Goal: Transaction & Acquisition: Purchase product/service

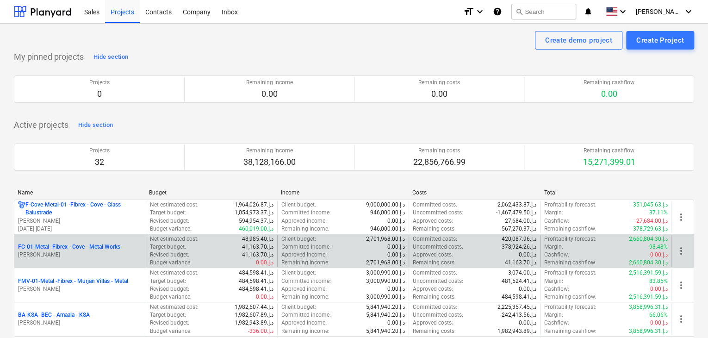
click at [72, 249] on p "FC-01-Metal - Fibrex - Cove - Metal Works" at bounding box center [69, 247] width 102 height 8
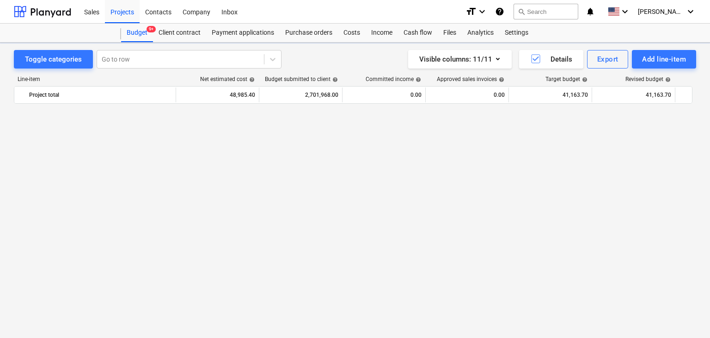
scroll to position [11364, 0]
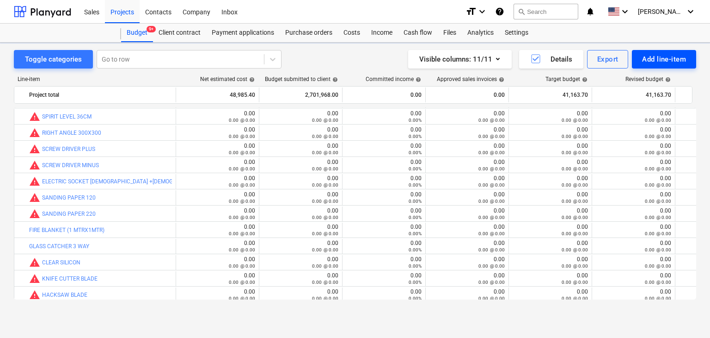
click at [669, 58] on div "Add line-item" at bounding box center [664, 59] width 44 height 12
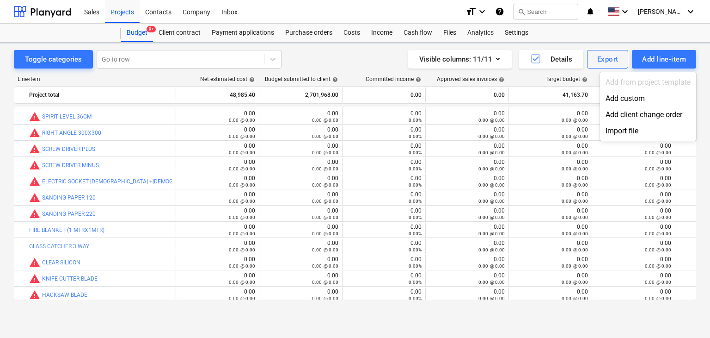
click at [625, 106] on div "Add custom" at bounding box center [648, 98] width 96 height 16
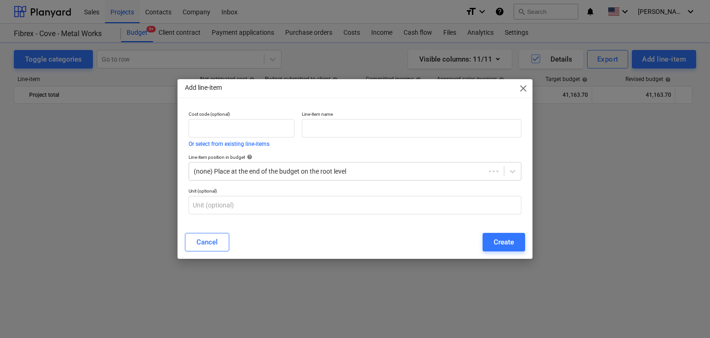
click at [627, 96] on div "Add line-item close Cost code (optional) Or select from existing line-items Lin…" at bounding box center [355, 169] width 710 height 338
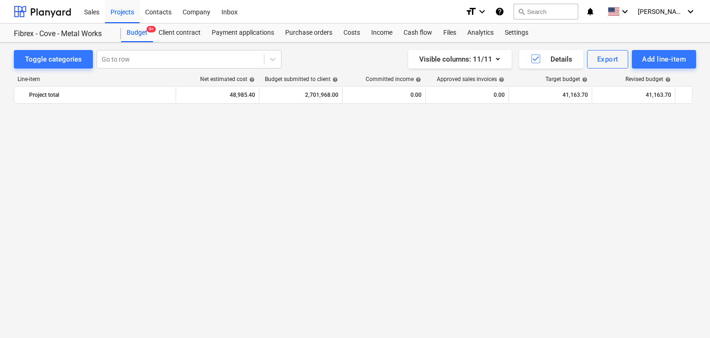
scroll to position [11364, 0]
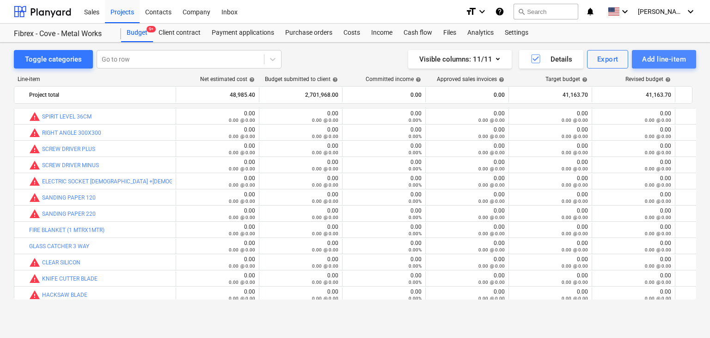
click at [651, 62] on div "Add line-item" at bounding box center [664, 59] width 44 height 12
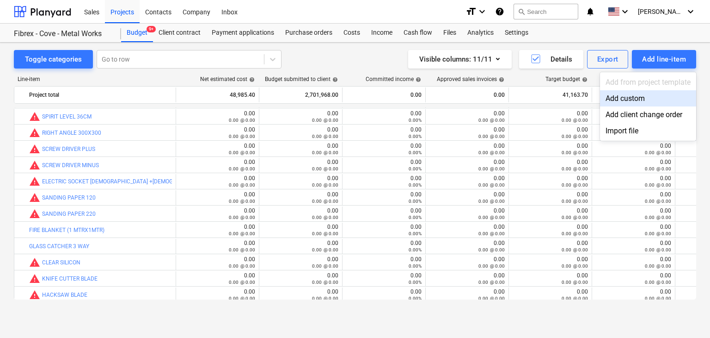
click at [617, 99] on div "Add custom" at bounding box center [648, 98] width 96 height 16
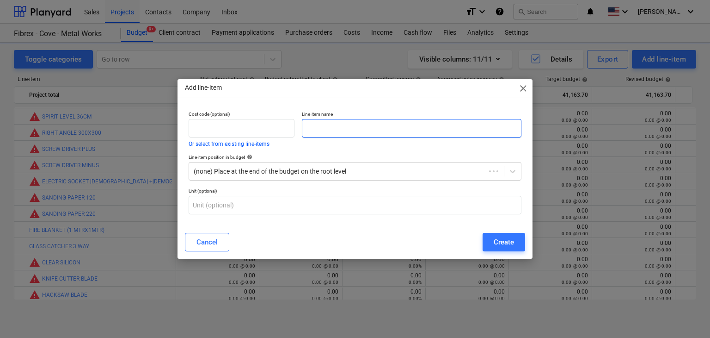
click at [310, 136] on input "text" at bounding box center [412, 128] width 220 height 19
paste input "GRASSLAND STAINLESS STEEL CUTTING DISC 4 1/2INCH X 1 MM"
type input "GRASSLAND STAINLESS STEEL CUTTING DISC 4 1/2INCH X 1 MM"
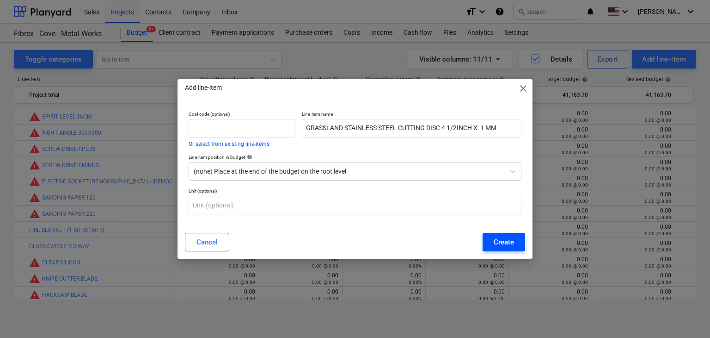
click at [505, 236] on div "Create" at bounding box center [504, 242] width 20 height 12
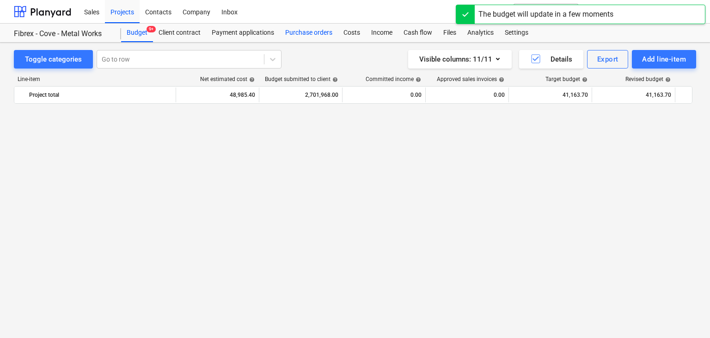
click at [310, 37] on div "Purchase orders" at bounding box center [309, 33] width 58 height 19
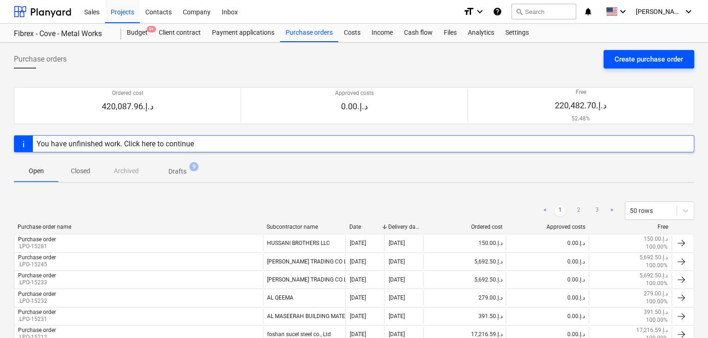
click at [636, 62] on div "Create purchase order" at bounding box center [648, 59] width 68 height 12
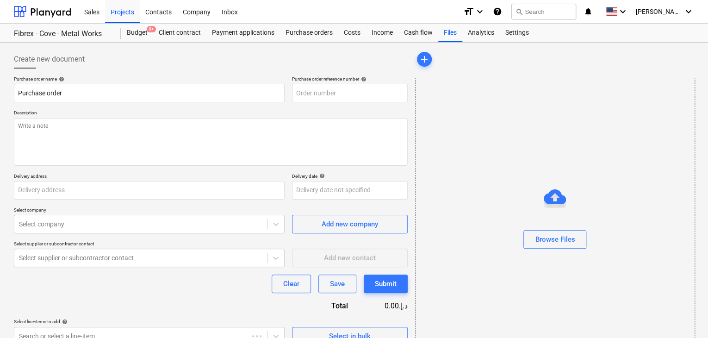
type textarea "x"
type input "[GEOGRAPHIC_DATA]"
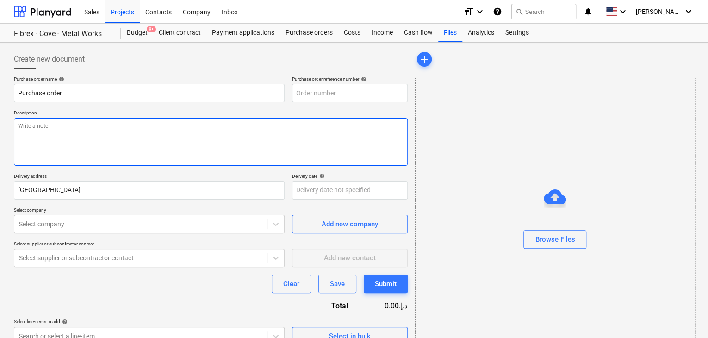
click at [314, 124] on textarea at bounding box center [211, 142] width 394 height 48
type textarea "x"
type input "FC-01-Metal-PO-250"
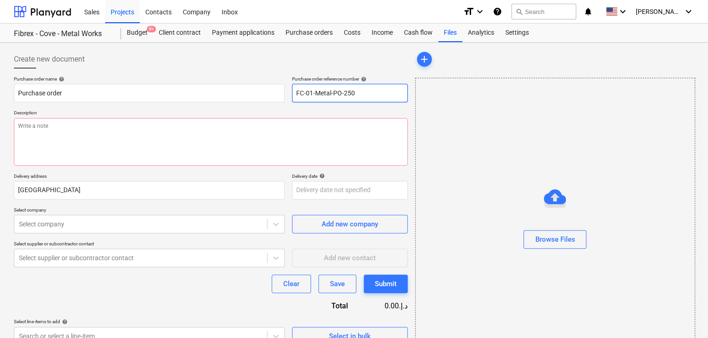
drag, startPoint x: 361, startPoint y: 91, endPoint x: 284, endPoint y: 91, distance: 76.8
click at [284, 91] on div "Purchase order name help Purchase order Purchase order reference number help FC…" at bounding box center [211, 89] width 394 height 26
type textarea "x"
type input "."
type textarea "x"
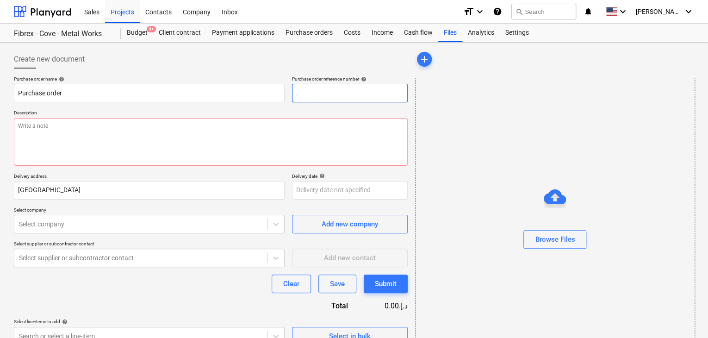
type input ".L"
type textarea "x"
type input ".LP"
type textarea "x"
type input ".LPO"
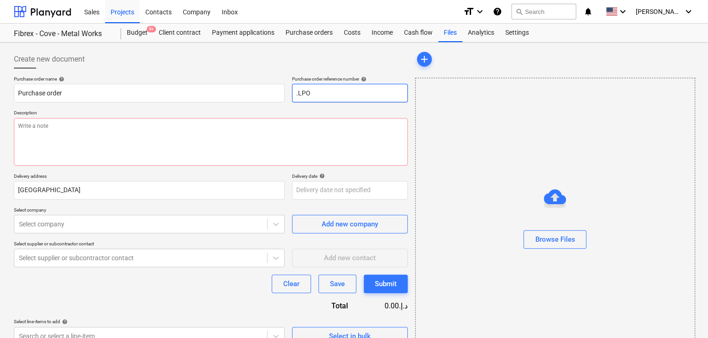
type textarea "x"
type input ".LPO-"
type textarea "x"
type input ".LPO-1"
type textarea "x"
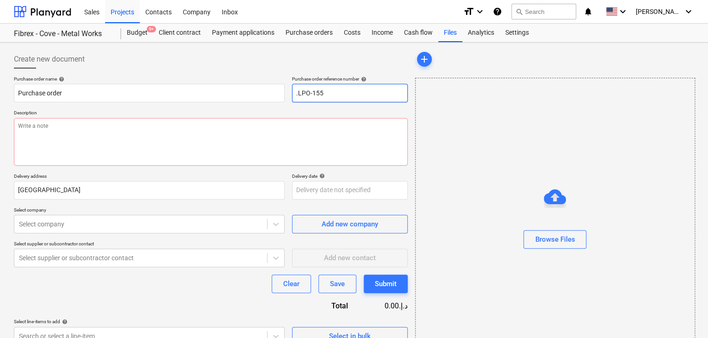
type input ".LPO-1552"
type textarea "x"
type input ".LPO-155"
type textarea "x"
type input ".LPO-15"
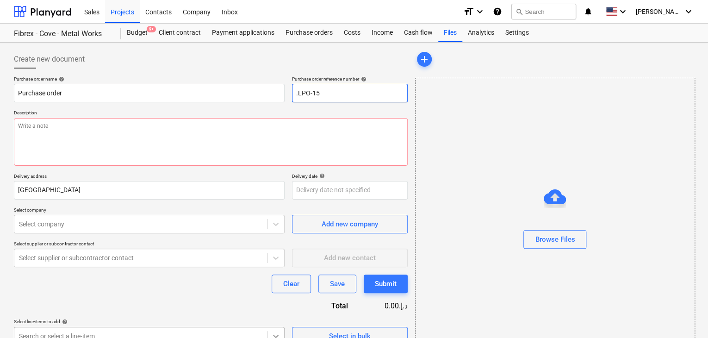
type textarea "x"
type input ".LPO-152"
type textarea "x"
type input ".LPO-1528"
type textarea "x"
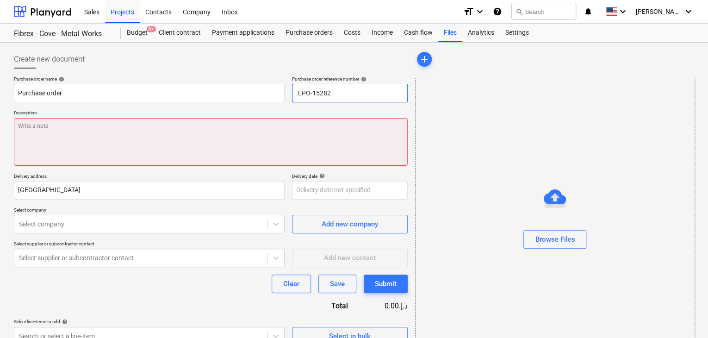
type input ".LPO-15282"
click at [93, 140] on textarea at bounding box center [211, 142] width 394 height 48
type textarea "x"
type textarea "1"
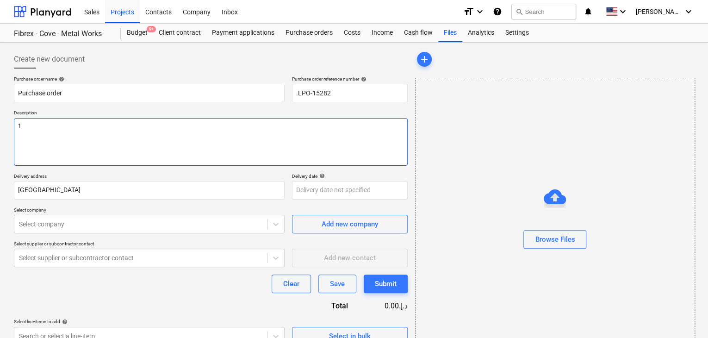
type textarea "x"
type textarea "10"
type textarea "x"
type textarea "10/"
type textarea "x"
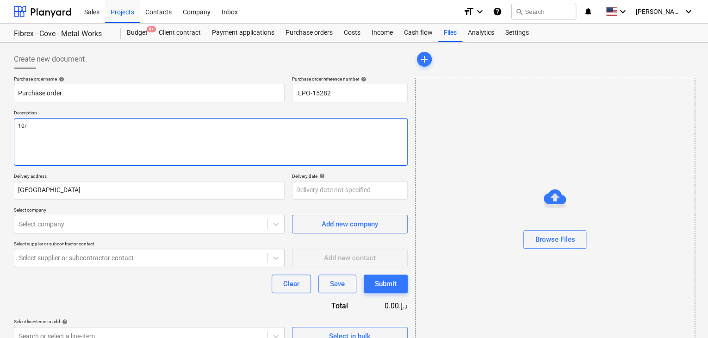
type textarea "10/A"
type textarea "x"
type textarea "10/AU"
type textarea "x"
type textarea "10/AUG"
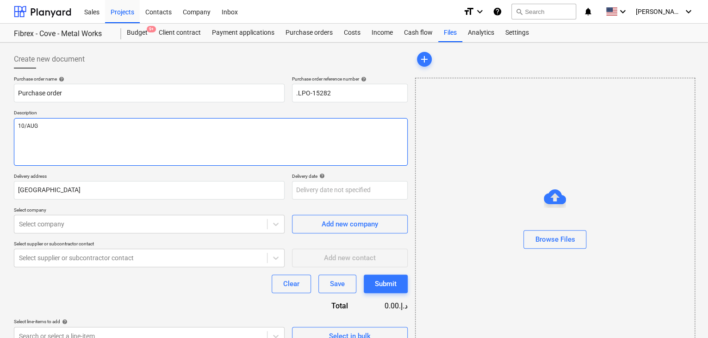
type textarea "x"
type textarea "10/AUG/"
type textarea "x"
type textarea "10/[DATE]"
type textarea "x"
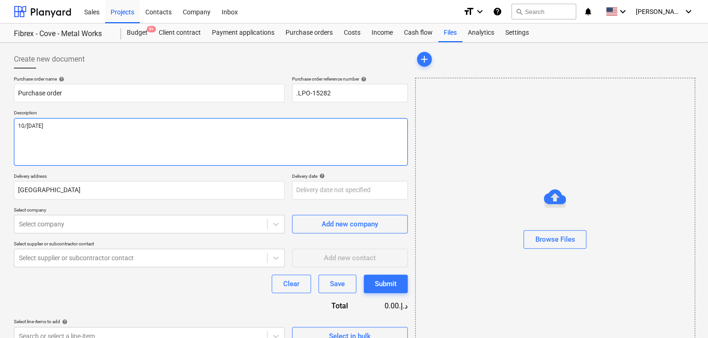
type textarea "[DATE]"
type textarea "x"
type textarea "[DATE]"
type textarea "x"
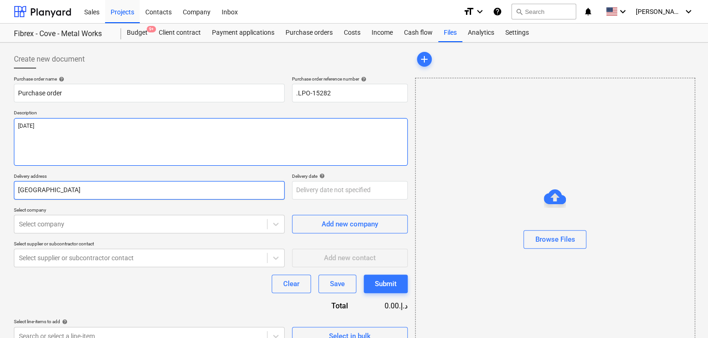
type textarea "[DATE]"
click at [57, 193] on input "[GEOGRAPHIC_DATA]" at bounding box center [149, 190] width 271 height 19
type textarea "x"
type input "Duba"
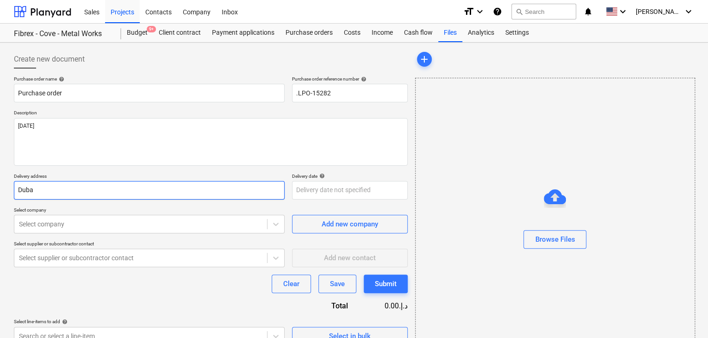
type textarea "x"
type input "Dub"
type textarea "x"
type input "Du"
type textarea "x"
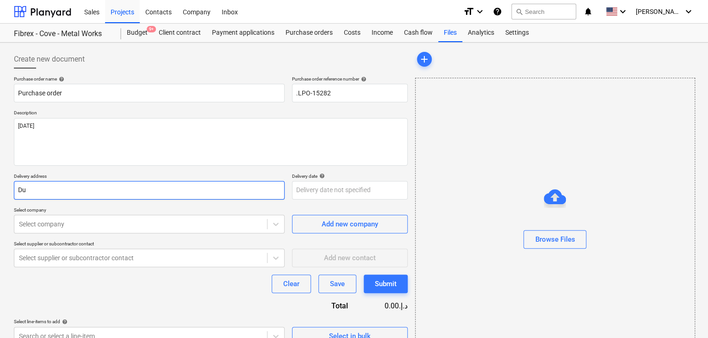
type input "D"
type textarea "x"
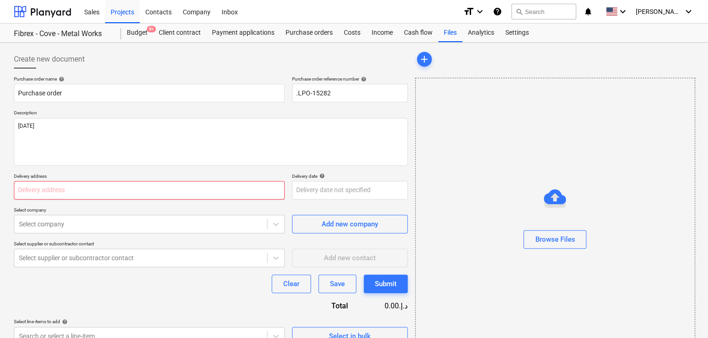
type textarea "x"
type input "L"
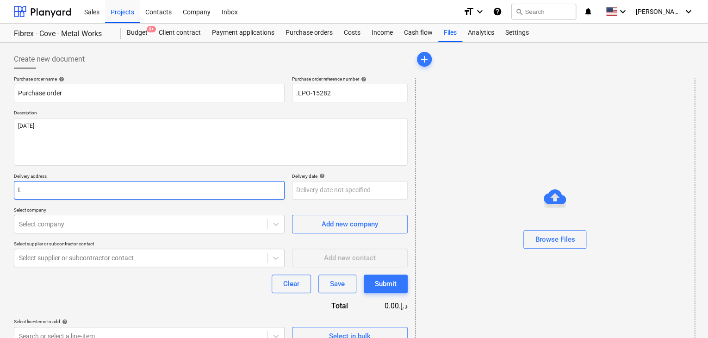
type textarea "x"
type input "LU"
type textarea "x"
type input "LUC"
type textarea "x"
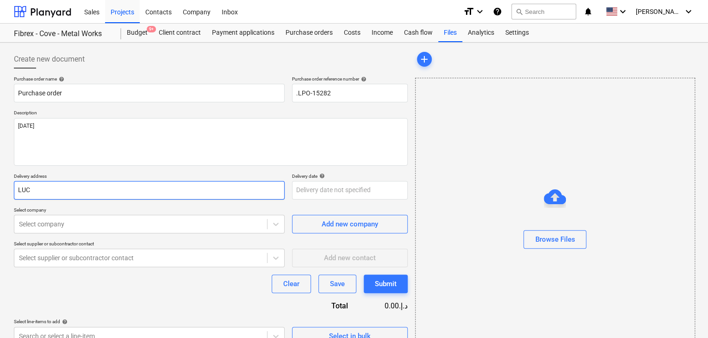
type input "LUCK"
type textarea "x"
type input "LUCKY"
type textarea "x"
type input "LUCKY"
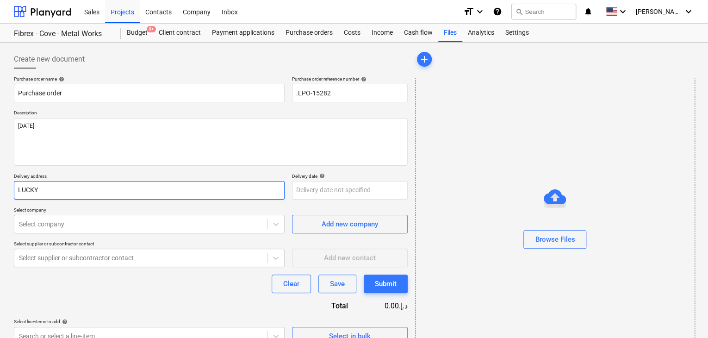
type textarea "x"
type input "LUCKY E"
type textarea "x"
type input "LUCKY EN"
type textarea "x"
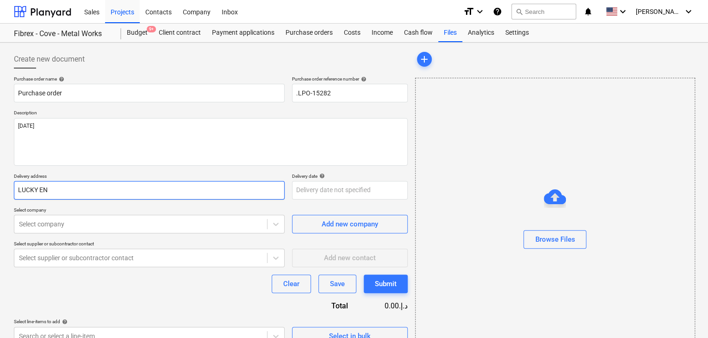
type input "LUCKY ENG"
type textarea "x"
type input "LUCKY ENGI"
type textarea "x"
type input "LUCKY ENGIN"
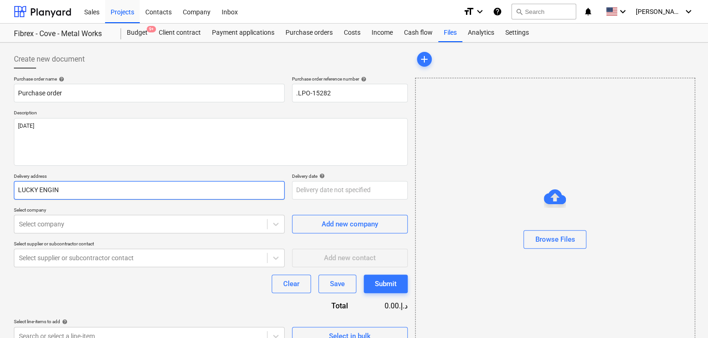
type textarea "x"
type input "LUCKY ENGINE"
type textarea "x"
type input "LUCKY ENGINEE"
type textarea "x"
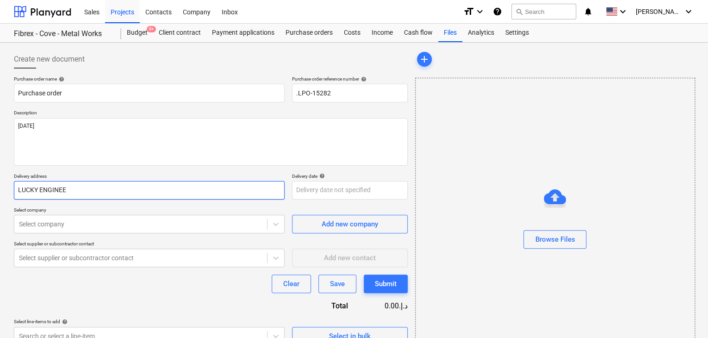
type input "LUCKY ENGINEER"
type textarea "x"
type input "LUCKY ENGINEERI"
type textarea "x"
type input "LUCKY ENGINEERIN"
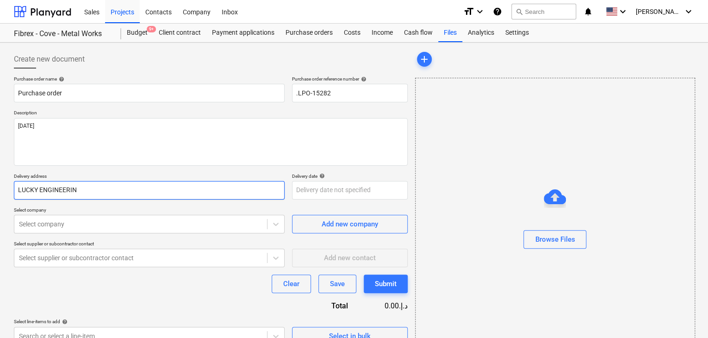
type textarea "x"
type input "LUCKY ENGINEERING"
type textarea "x"
type input "LUCKY ENGINEERING S"
type textarea "x"
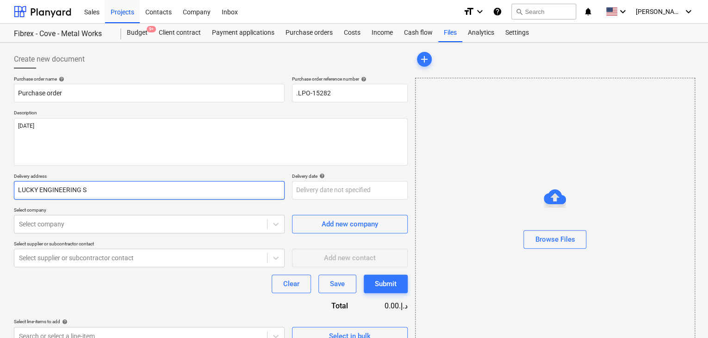
type input "LUCKY ENGINEERING SE"
type textarea "x"
type input "LUCKY ENGINEERING SERI"
type textarea "x"
type input "LUCKY ENGINEERING SERIV"
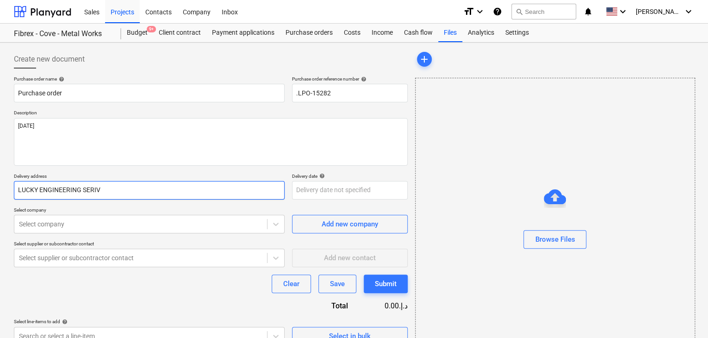
type textarea "x"
type input "LUCKY ENGINEERING SERIVC"
type textarea "x"
type input "LUCKY ENGINEERING SERIVCE"
type textarea "x"
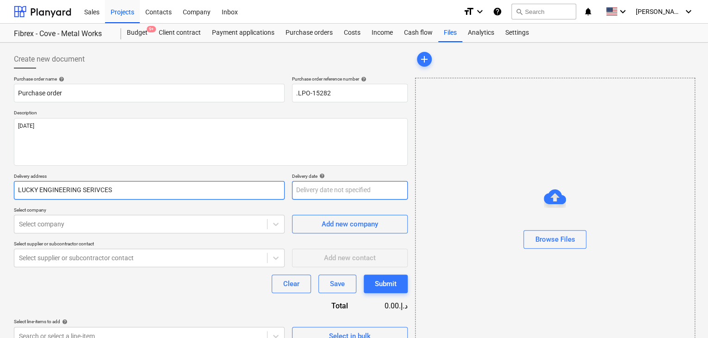
type input "LUCKY ENGINEERING SERIVCES"
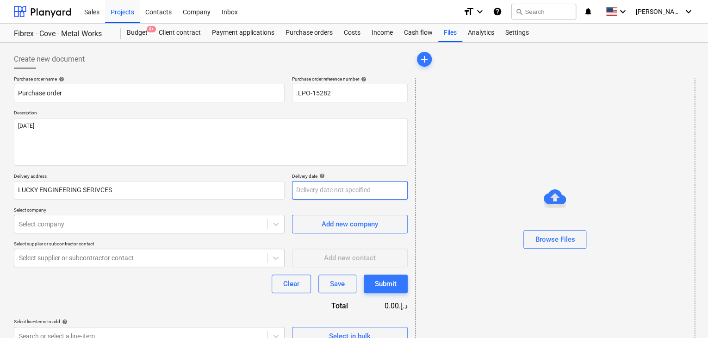
click at [308, 187] on body "Sales Projects Contacts Company Inbox format_size keyboard_arrow_down help sear…" at bounding box center [354, 169] width 708 height 338
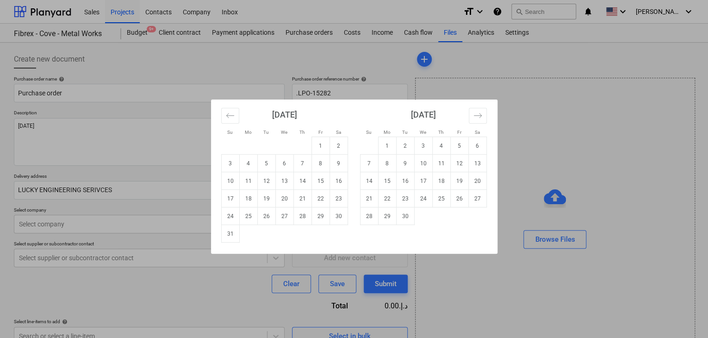
drag, startPoint x: 228, startPoint y: 235, endPoint x: 148, endPoint y: 235, distance: 80.5
click at [228, 235] on td "31" at bounding box center [230, 234] width 18 height 18
type textarea "x"
type input "[DATE]"
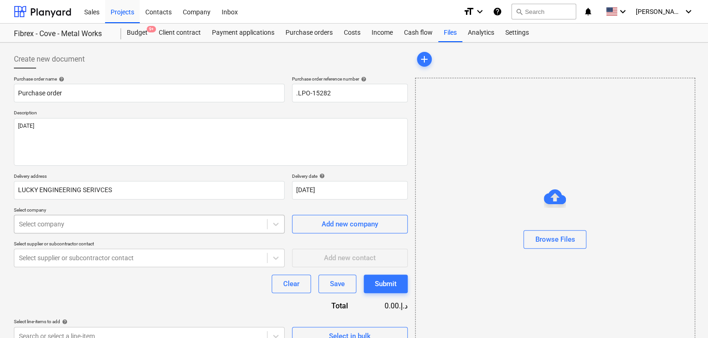
click at [97, 223] on body "Sales Projects Contacts Company Inbox format_size keyboard_arrow_down help sear…" at bounding box center [354, 169] width 708 height 338
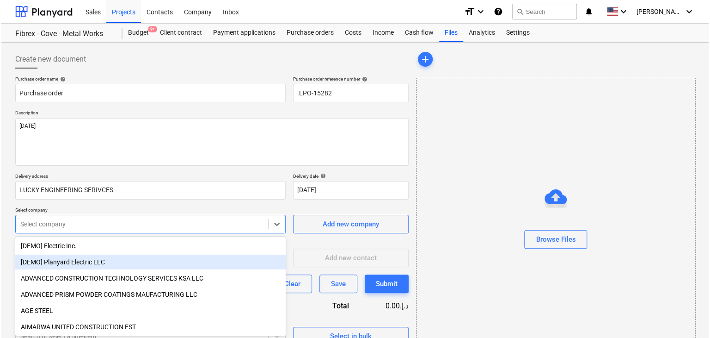
scroll to position [33, 0]
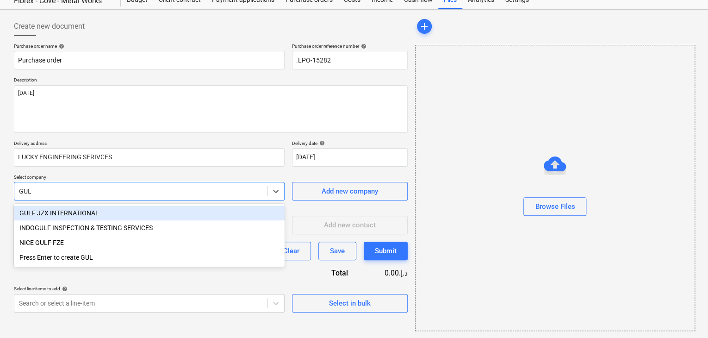
type input "GULF"
click at [95, 213] on div "GULF JZX INTERNATIONAL" at bounding box center [149, 212] width 271 height 15
type textarea "x"
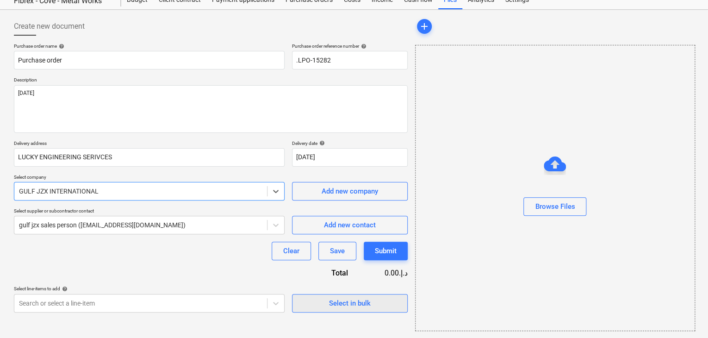
click at [326, 306] on span "Select in bulk" at bounding box center [349, 303] width 93 height 12
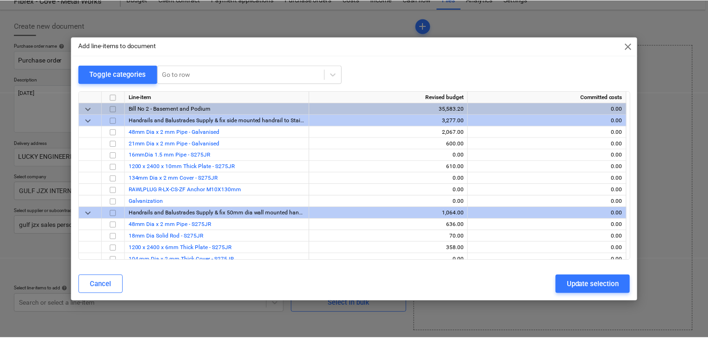
scroll to position [9846, 0]
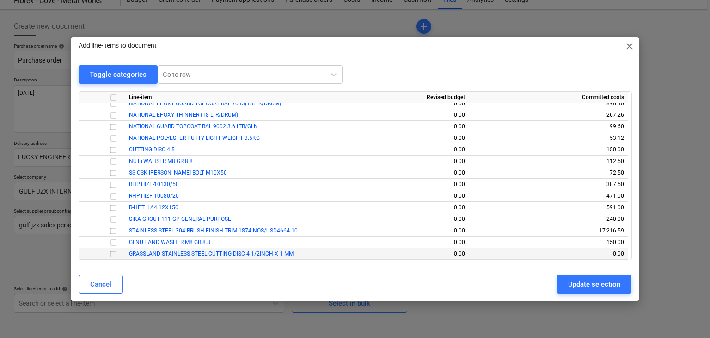
click at [115, 258] on input "checkbox" at bounding box center [113, 253] width 11 height 11
click at [577, 284] on div "Update selection" at bounding box center [594, 284] width 52 height 12
type textarea "x"
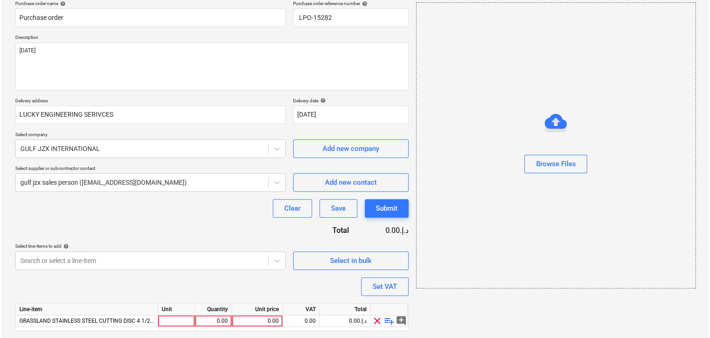
scroll to position [102, 0]
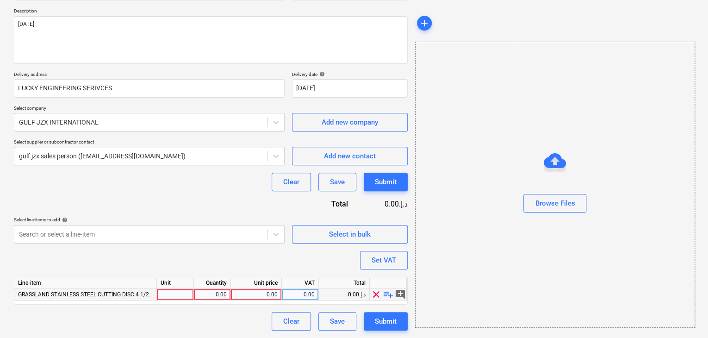
click at [182, 298] on div at bounding box center [175, 295] width 37 height 12
type input "NOS"
type textarea "x"
click at [198, 296] on div "0.00" at bounding box center [212, 295] width 29 height 12
type input "300"
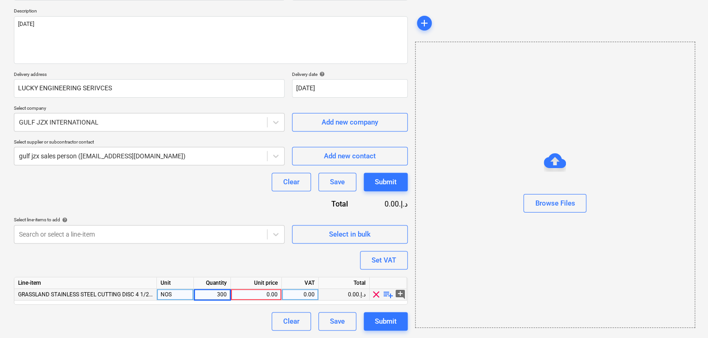
type textarea "x"
click at [267, 293] on div "0.00" at bounding box center [256, 295] width 43 height 12
type input "0.50"
type textarea "x"
click at [594, 263] on div "Browse Files" at bounding box center [555, 185] width 280 height 286
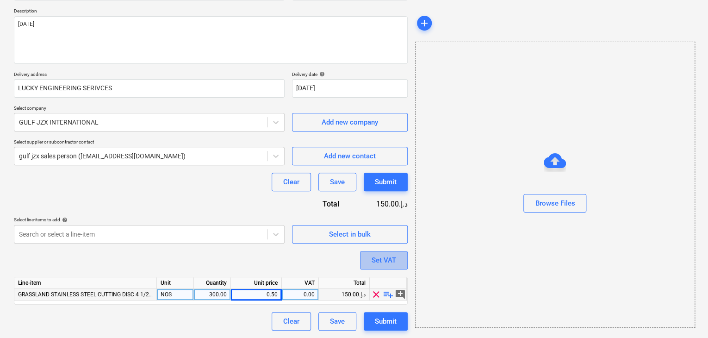
click at [401, 259] on button "Set VAT" at bounding box center [384, 260] width 48 height 19
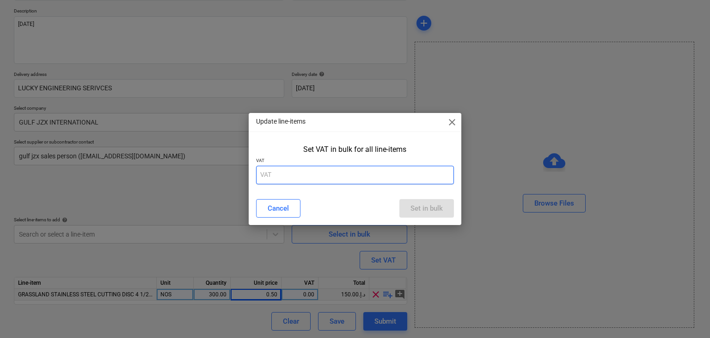
click at [331, 176] on input "text" at bounding box center [355, 175] width 198 height 19
type input "5"
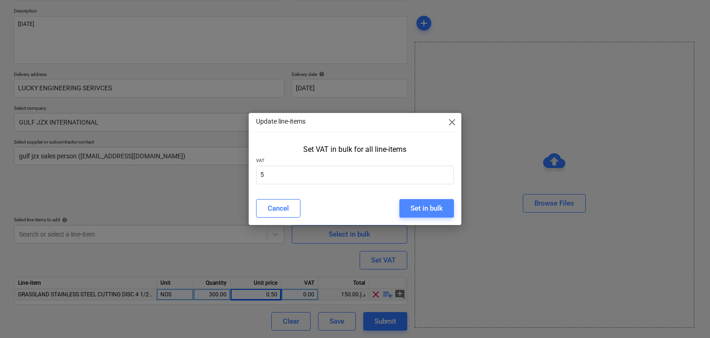
click at [438, 204] on div "Set in bulk" at bounding box center [427, 208] width 32 height 12
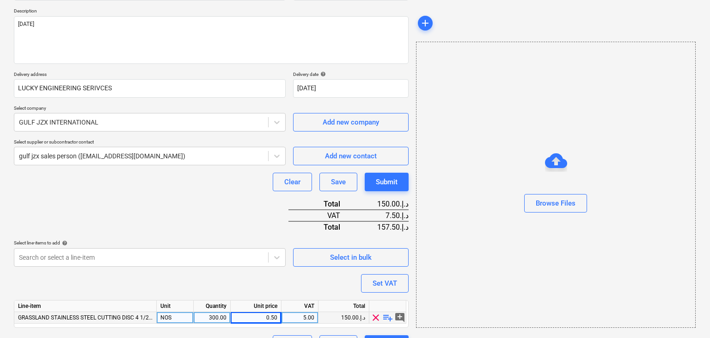
scroll to position [124, 0]
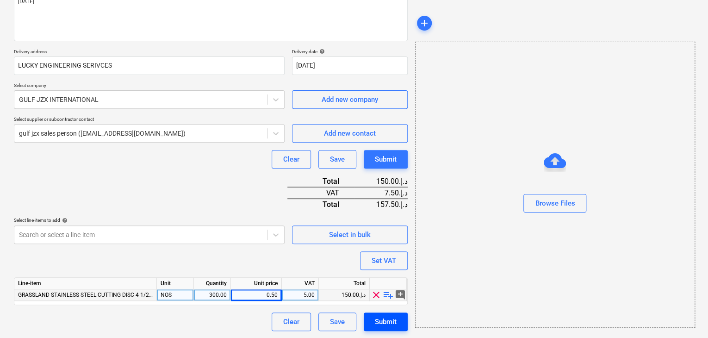
click at [385, 325] on div "Submit" at bounding box center [386, 321] width 22 height 12
type textarea "x"
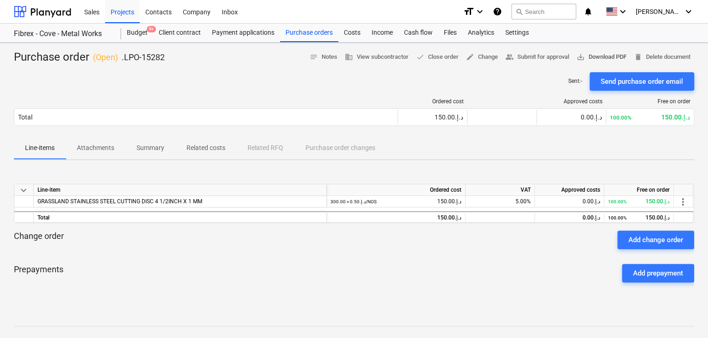
click at [598, 61] on span "save_alt Download PDF" at bounding box center [601, 57] width 50 height 11
